Goal: Information Seeking & Learning: Find contact information

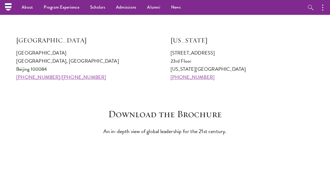
scroll to position [563, 0]
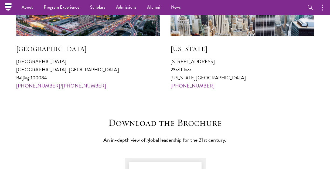
drag, startPoint x: 207, startPoint y: 85, endPoint x: 171, endPoint y: 86, distance: 36.7
click at [171, 86] on p "[STREET_ADDRESS][US_STATE] [PHONE_NUMBER]" at bounding box center [243, 73] width 144 height 32
copy link "[PHONE_NUMBER]"
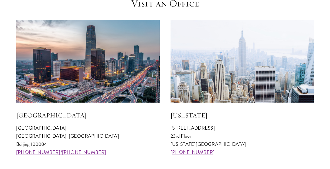
scroll to position [500, 0]
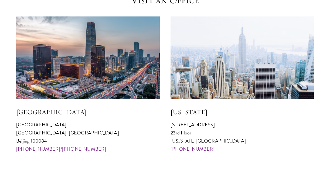
drag, startPoint x: 171, startPoint y: 126, endPoint x: 214, endPoint y: 126, distance: 43.2
click at [214, 126] on p "[STREET_ADDRESS][US_STATE] [PHONE_NUMBER]" at bounding box center [243, 137] width 144 height 32
copy p "[STREET_ADDRESS]"
drag, startPoint x: 171, startPoint y: 133, endPoint x: 191, endPoint y: 134, distance: 19.7
click at [191, 134] on p "[STREET_ADDRESS][US_STATE] [PHONE_NUMBER]" at bounding box center [243, 137] width 144 height 32
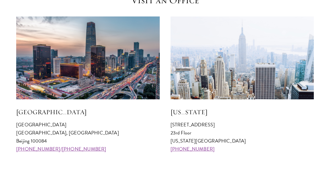
copy p "23rd Floor"
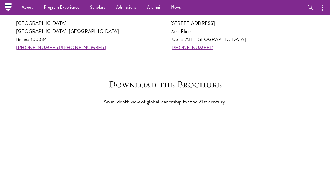
scroll to position [579, 0]
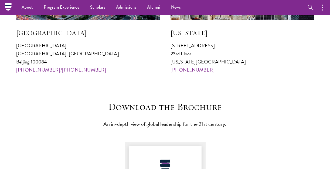
drag, startPoint x: 170, startPoint y: 46, endPoint x: 214, endPoint y: 46, distance: 44.2
click at [214, 46] on p "[STREET_ADDRESS][US_STATE] [PHONE_NUMBER]" at bounding box center [243, 58] width 144 height 32
copy p "[STREET_ADDRESS]"
click at [178, 53] on p "[STREET_ADDRESS][US_STATE] [PHONE_NUMBER]" at bounding box center [243, 58] width 144 height 32
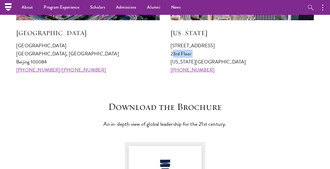
click at [178, 53] on p "[STREET_ADDRESS][US_STATE] [PHONE_NUMBER]" at bounding box center [243, 58] width 144 height 32
copy p "23rd Floor"
click at [163, 105] on h3 "Download the Brochure" at bounding box center [164, 107] width 167 height 12
